Goal: Find specific page/section: Find specific page/section

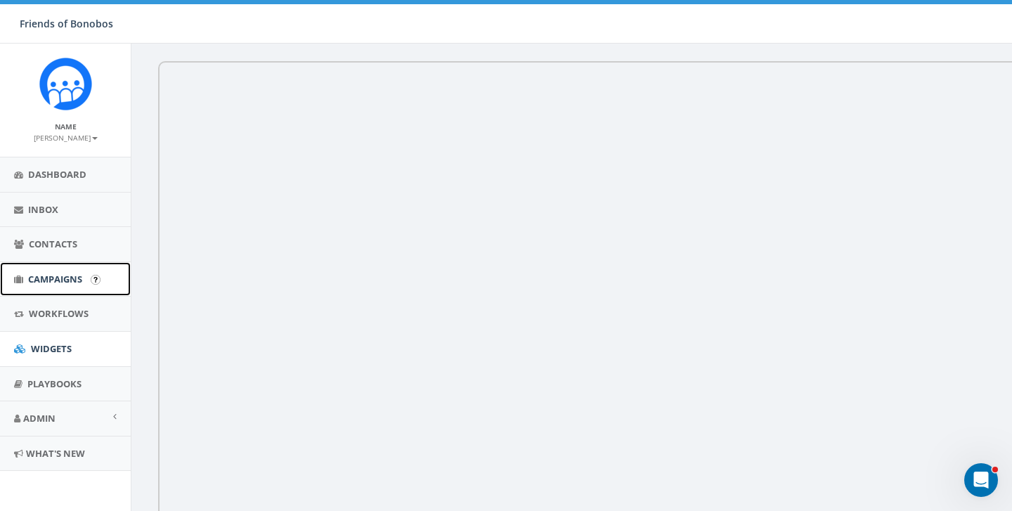
click at [57, 277] on span "Campaigns" at bounding box center [55, 279] width 54 height 13
